Goal: Task Accomplishment & Management: Manage account settings

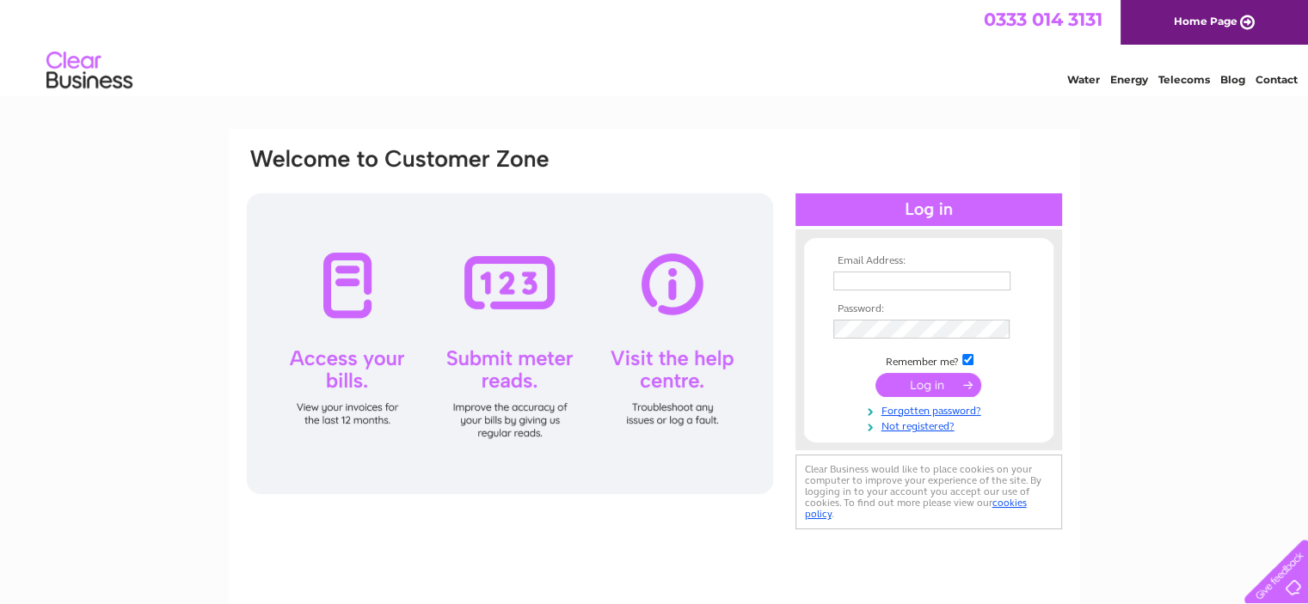
type input "[EMAIL_ADDRESS][DOMAIN_NAME]"
click at [917, 379] on input "submit" at bounding box center [928, 385] width 106 height 24
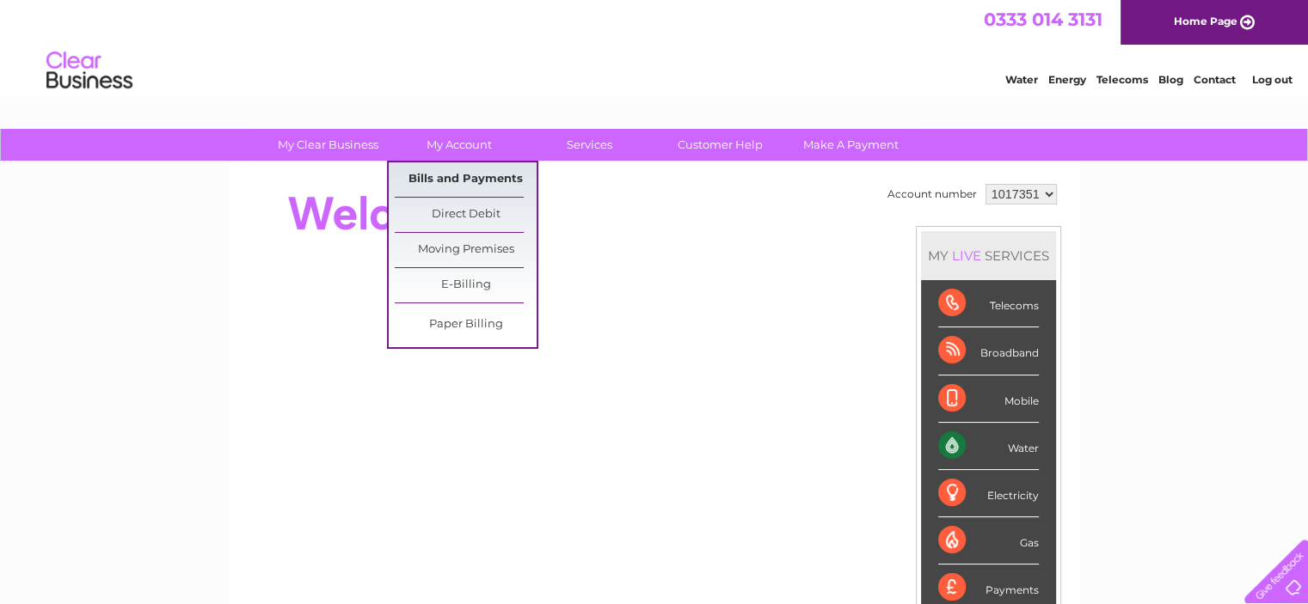
click at [454, 175] on link "Bills and Payments" at bounding box center [466, 180] width 142 height 34
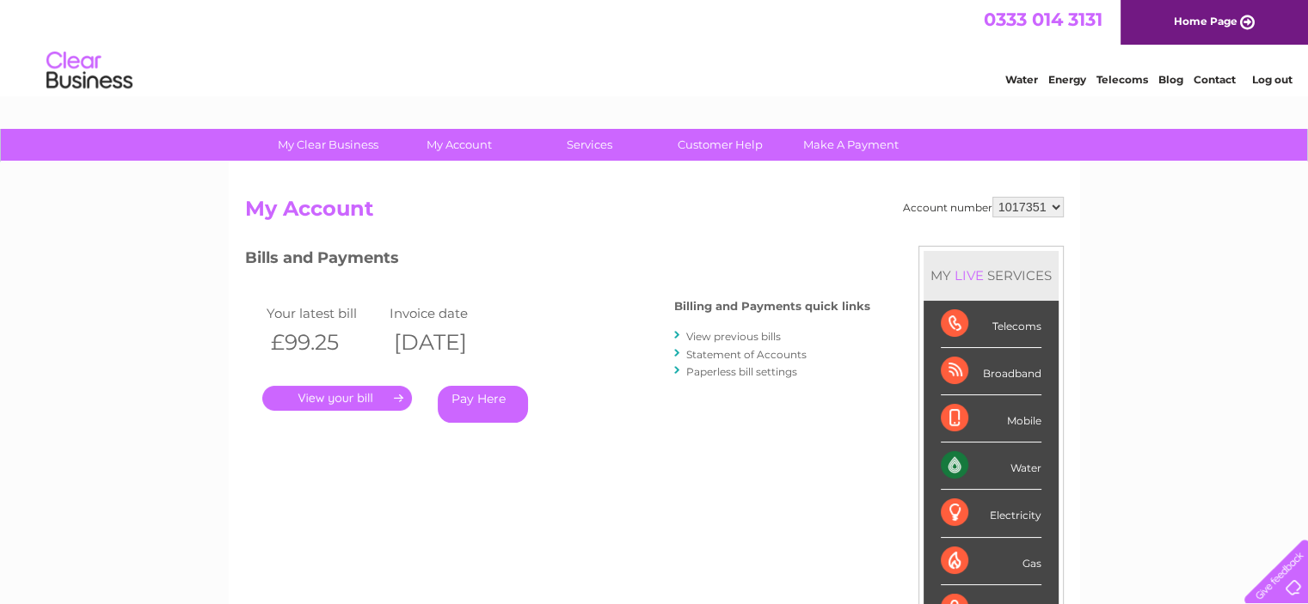
click at [378, 396] on link "." at bounding box center [337, 398] width 150 height 25
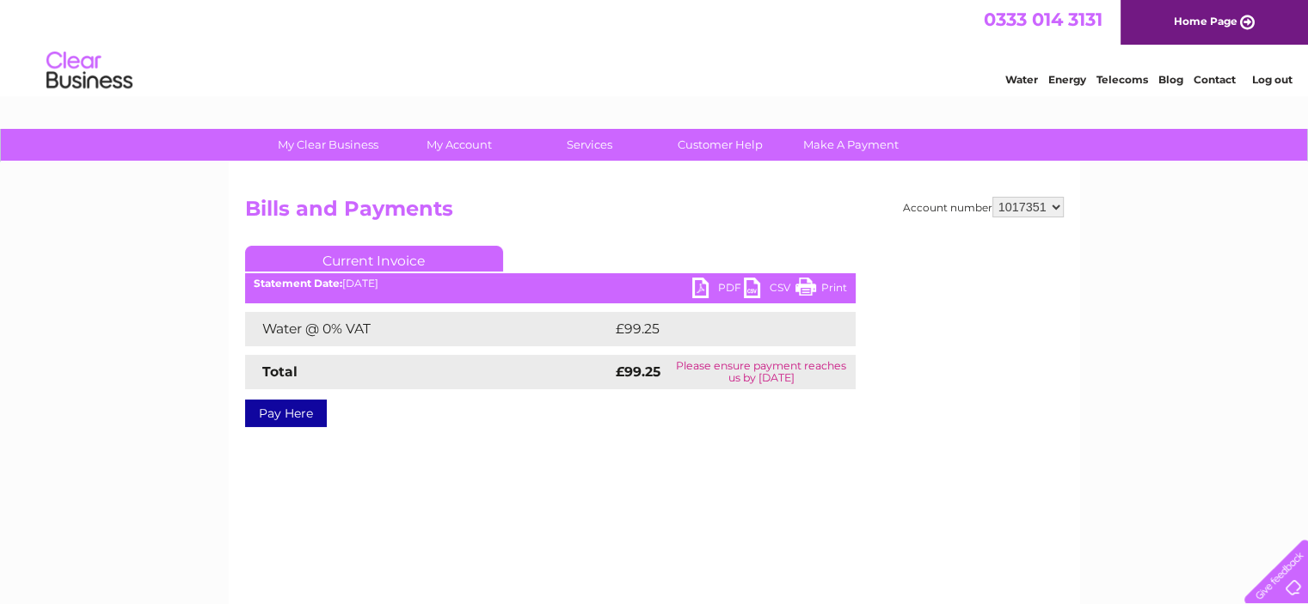
click at [702, 283] on link "PDF" at bounding box center [718, 290] width 52 height 25
